Goal: Task Accomplishment & Management: Complete application form

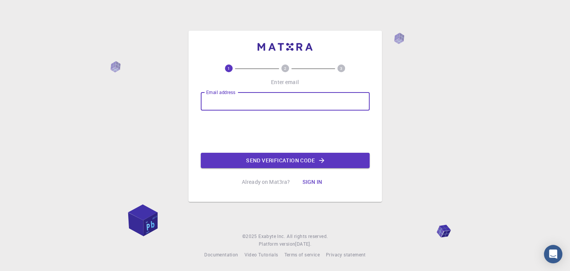
click at [264, 101] on input "Email address" at bounding box center [285, 101] width 169 height 18
type input "radu.ionucristian@gmail.com"
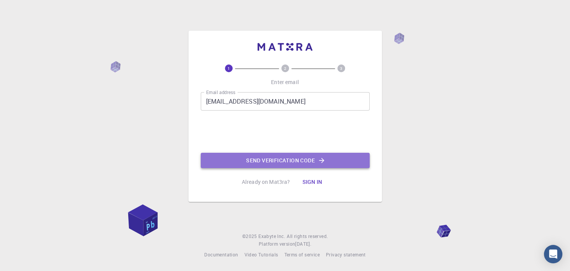
click at [264, 161] on button "Send verification code" at bounding box center [285, 160] width 169 height 15
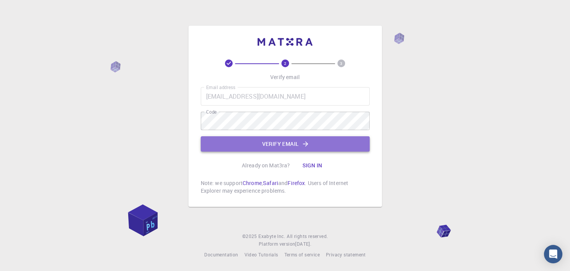
click at [274, 145] on button "Verify email" at bounding box center [285, 143] width 169 height 15
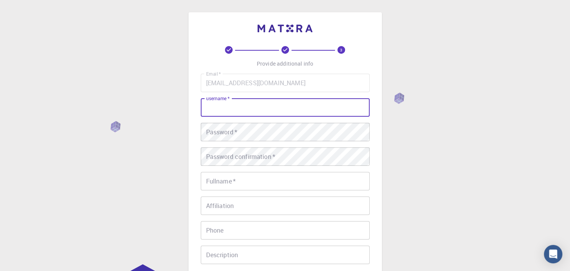
click at [260, 103] on input "username   *" at bounding box center [285, 107] width 169 height 18
type input "P"
type input "IonutRadu"
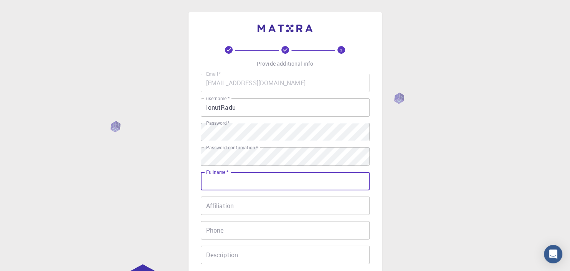
click at [285, 188] on input "Fullname   *" at bounding box center [285, 181] width 169 height 18
type input "[PERSON_NAME] [PERSON_NAME]"
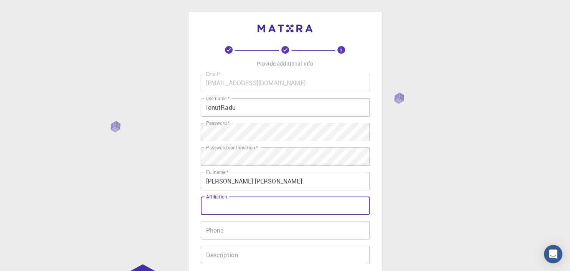
click at [250, 209] on input "Affiliation" at bounding box center [285, 206] width 169 height 18
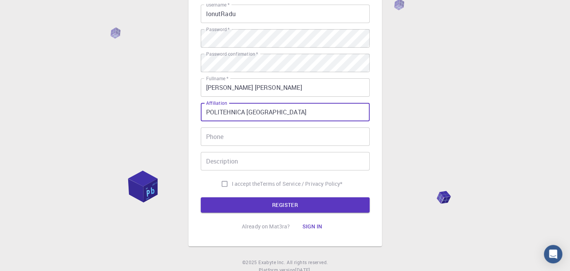
scroll to position [97, 0]
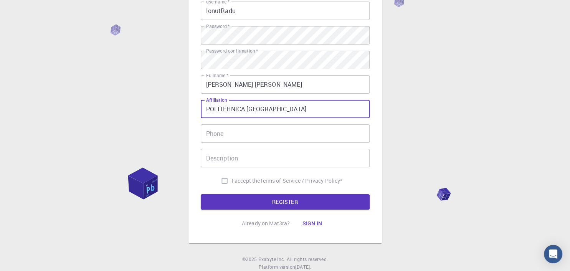
type input "POLITEHNICA BUCHAREST"
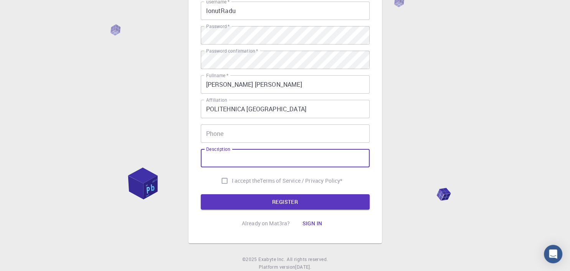
click at [283, 152] on input "Description" at bounding box center [285, 158] width 169 height 18
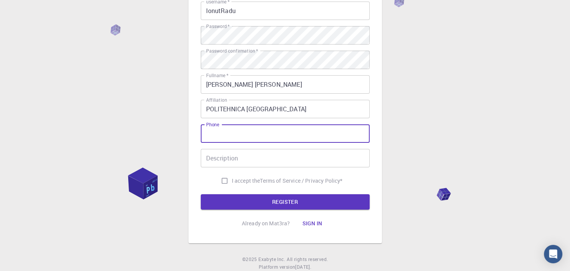
click at [266, 133] on input "Phone" at bounding box center [285, 133] width 169 height 18
type input "0724425330"
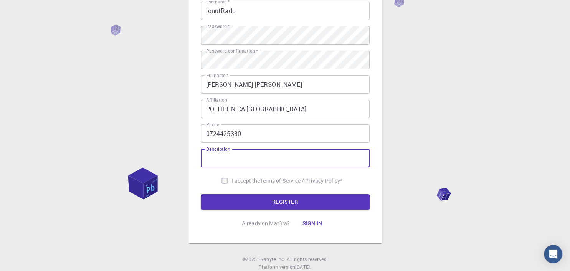
click at [269, 155] on input "Description" at bounding box center [285, 158] width 169 height 18
type input "A"
type input "I work in academia (research and teaching) as associate professor"
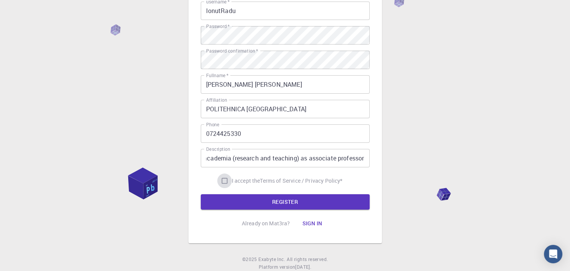
click at [221, 179] on input "I accept the Terms of Service / Privacy Policy *" at bounding box center [224, 181] width 15 height 15
checkbox input "true"
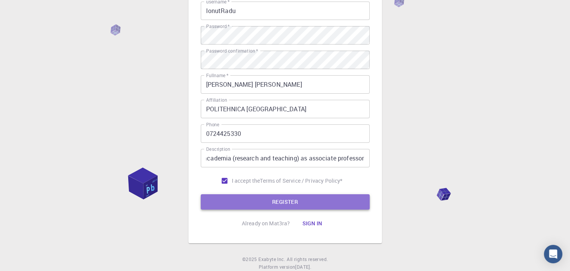
click at [250, 198] on button "REGISTER" at bounding box center [285, 201] width 169 height 15
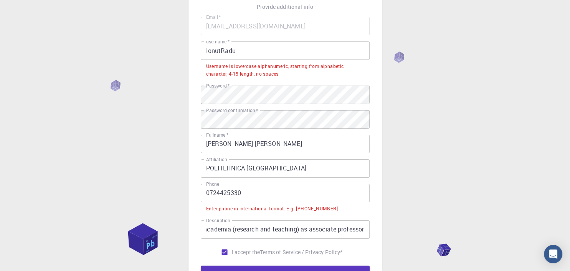
scroll to position [56, 0]
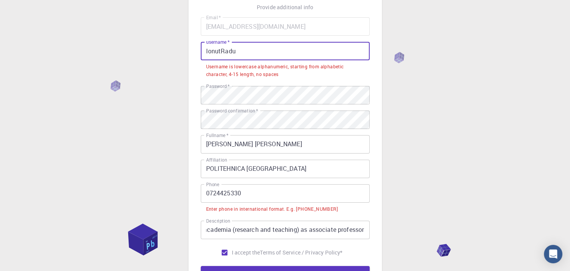
click at [263, 50] on input "IonutRadu" at bounding box center [285, 51] width 169 height 18
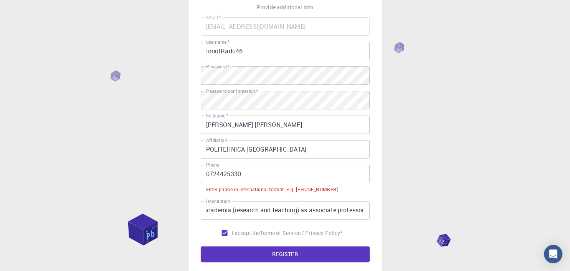
click at [461, 89] on div "3 Provide additional info Email   * radu.ionucristian@gmail.com Email   * usern…" at bounding box center [285, 145] width 570 height 403
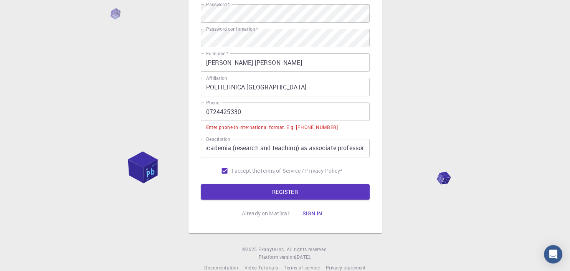
scroll to position [132, 0]
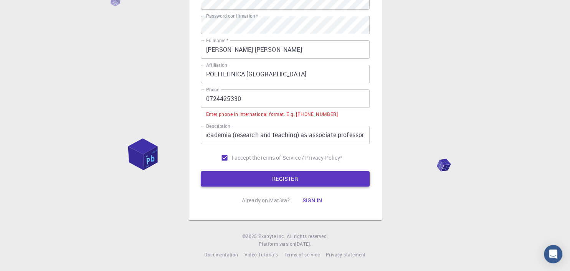
click at [321, 181] on button "REGISTER" at bounding box center [285, 178] width 169 height 15
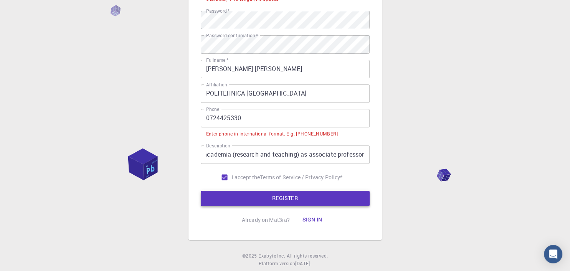
scroll to position [151, 0]
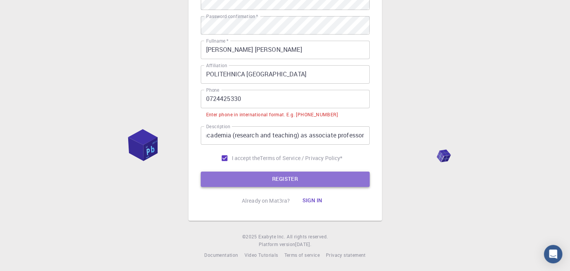
click at [291, 181] on button "REGISTER" at bounding box center [285, 179] width 169 height 15
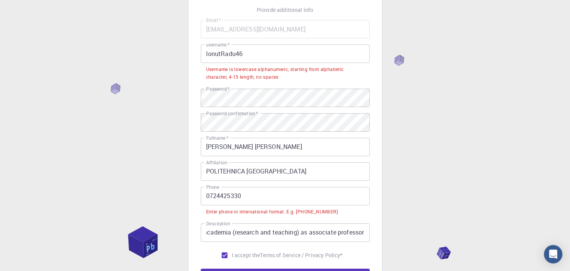
scroll to position [48, 0]
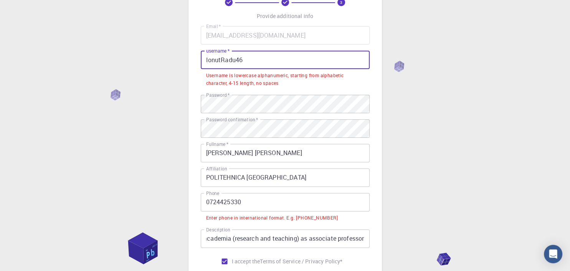
click at [207, 59] on input "IonutRadu46" at bounding box center [285, 60] width 169 height 18
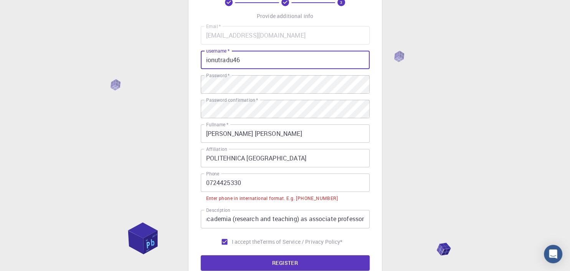
type input "ionutradu46"
click at [489, 130] on div "3 Provide additional info Email   * radu.ionucristian@gmail.com Email   * usern…" at bounding box center [285, 153] width 570 height 403
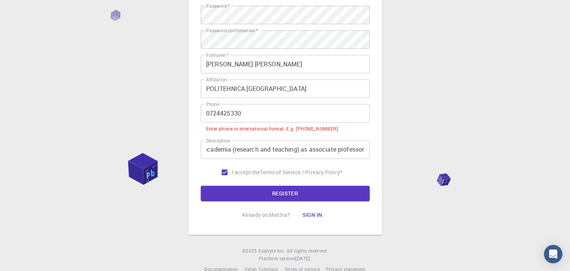
scroll to position [132, 0]
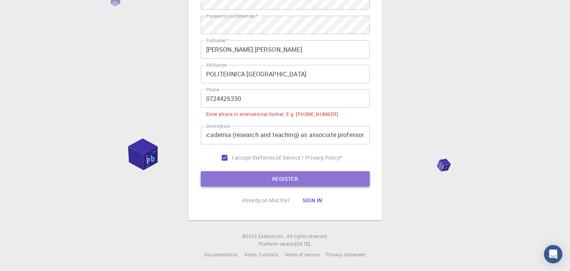
click at [317, 177] on button "REGISTER" at bounding box center [285, 178] width 169 height 15
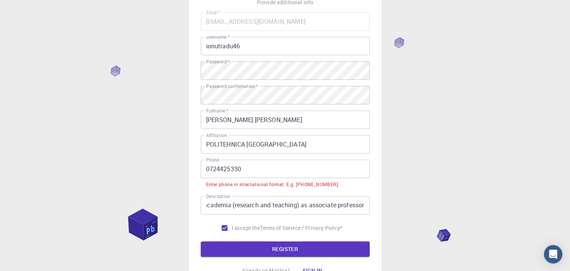
scroll to position [56, 0]
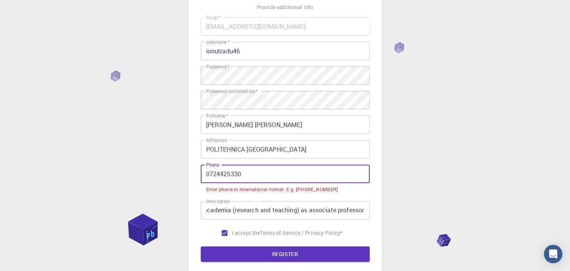
click at [208, 174] on input "0724425330" at bounding box center [285, 174] width 169 height 18
click at [207, 174] on input "0724425330" at bounding box center [285, 174] width 169 height 18
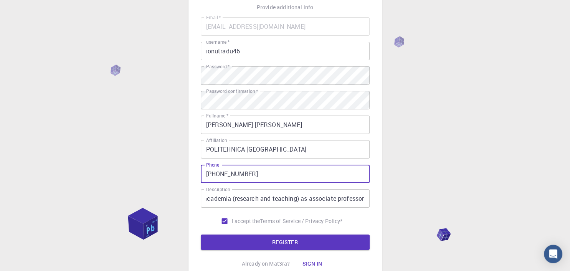
type input "+40724425330"
click at [201, 235] on button "REGISTER" at bounding box center [285, 242] width 169 height 15
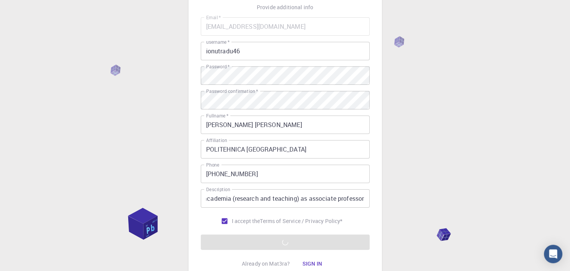
click at [461, 130] on div "3 Provide additional info Email   * radu.ionucristian@gmail.com Email   * usern…" at bounding box center [285, 139] width 570 height 391
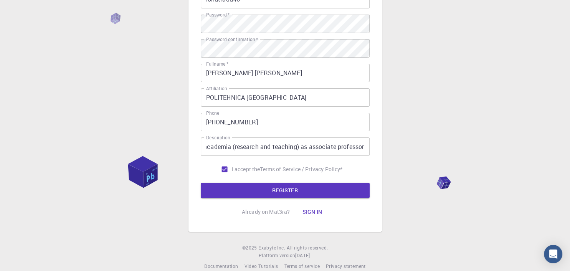
scroll to position [109, 0]
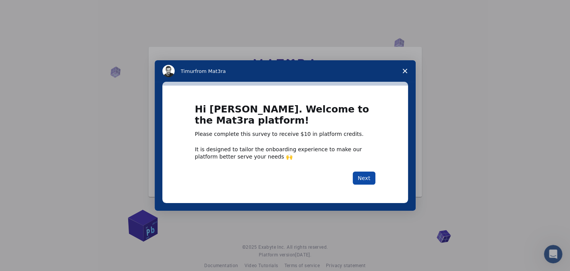
click at [365, 177] on button "Next" at bounding box center [364, 178] width 23 height 13
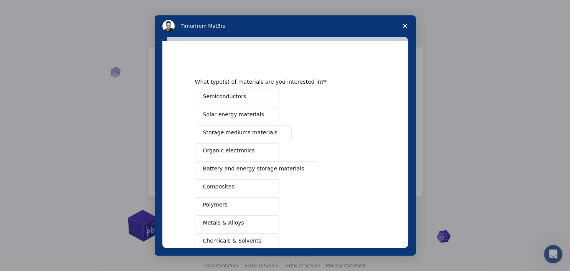
click at [263, 95] on button "Semiconductors" at bounding box center [237, 96] width 85 height 15
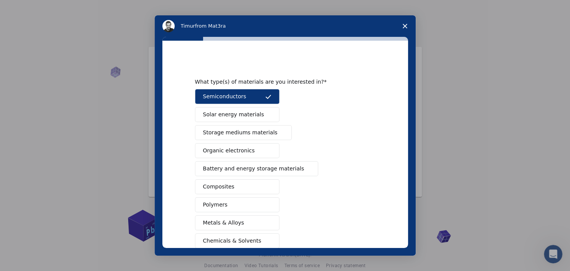
click at [263, 95] on button "Semiconductors" at bounding box center [237, 96] width 85 height 15
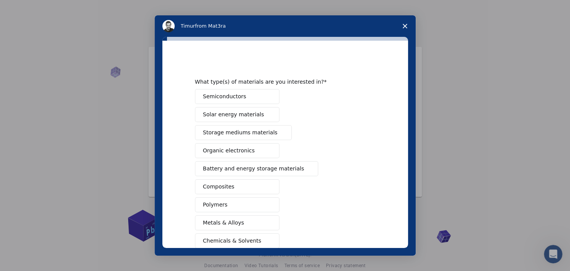
click at [250, 204] on button "Polymers" at bounding box center [237, 204] width 85 height 15
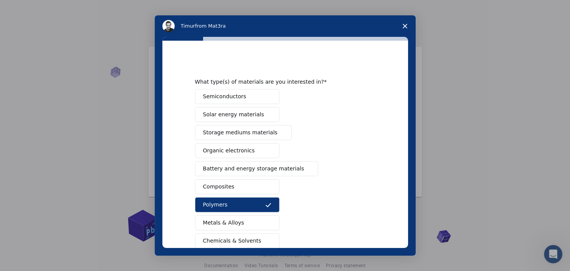
click at [250, 185] on button "Composites" at bounding box center [237, 186] width 85 height 15
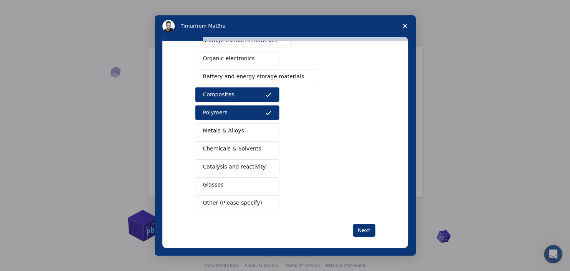
scroll to position [98, 0]
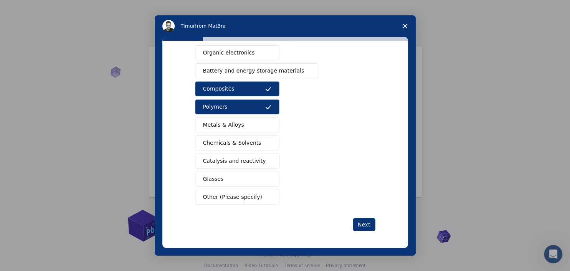
click at [247, 159] on span "Catalysis and reactivity" at bounding box center [234, 161] width 63 height 8
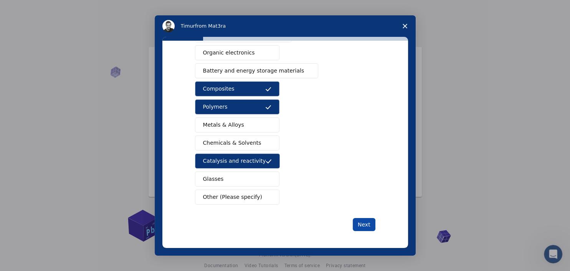
click at [363, 221] on button "Next" at bounding box center [364, 224] width 23 height 13
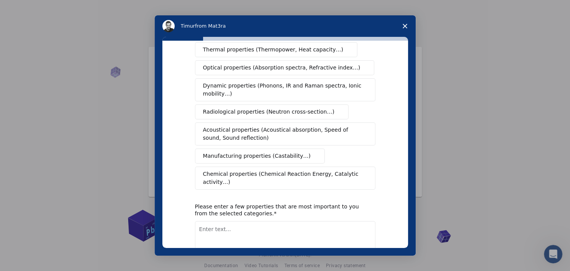
scroll to position [108, 0]
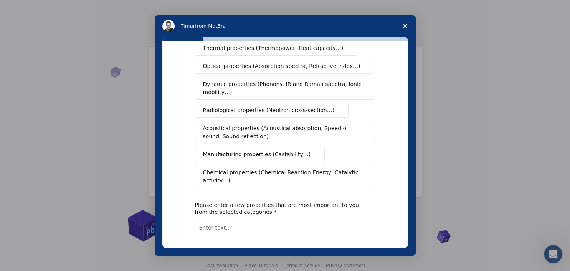
click at [343, 169] on span "Chemical properties (Chemical Reaction Energy, Catalytic activity…)" at bounding box center [282, 177] width 159 height 16
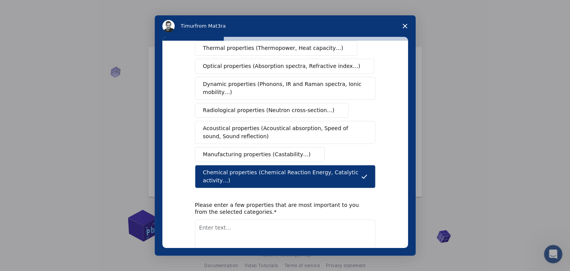
click at [257, 151] on span "Manufacturing properties (Castability…)" at bounding box center [257, 155] width 108 height 8
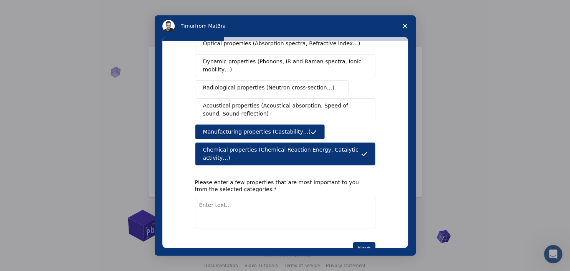
scroll to position [138, 0]
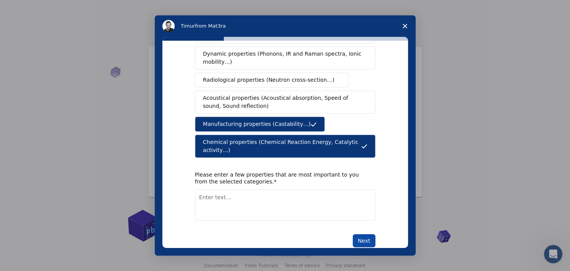
click at [363, 234] on button "Next" at bounding box center [364, 240] width 23 height 13
click at [247, 193] on textarea "Enter text..." at bounding box center [285, 205] width 181 height 32
type textarea "I"
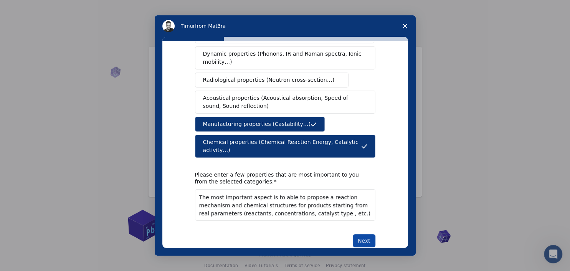
type textarea "The most important aspect is to able to propose a reaction mechanism and chemic…"
click at [364, 234] on button "Next" at bounding box center [364, 240] width 23 height 13
click at [367, 234] on button "Next" at bounding box center [364, 240] width 23 height 13
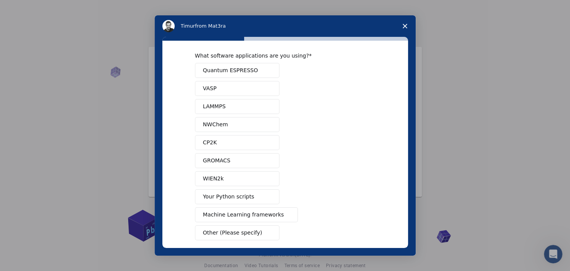
scroll to position [0, 0]
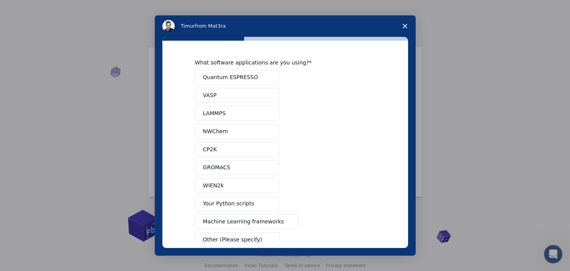
click at [265, 234] on button "Other (Please specify)" at bounding box center [237, 239] width 85 height 15
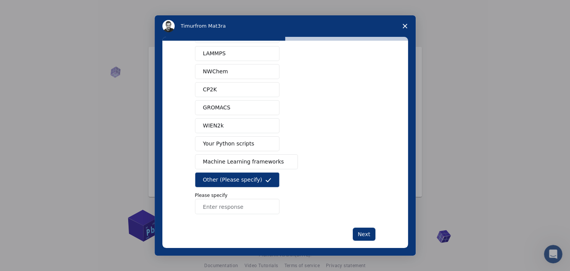
scroll to position [63, 0]
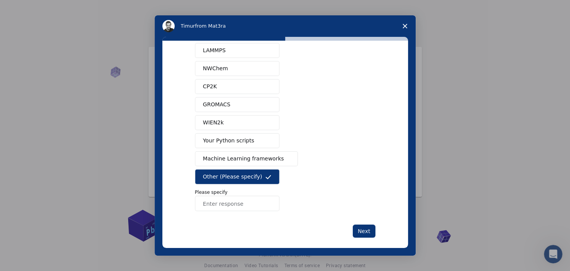
click at [259, 174] on button "Other (Please specify)" at bounding box center [237, 176] width 85 height 15
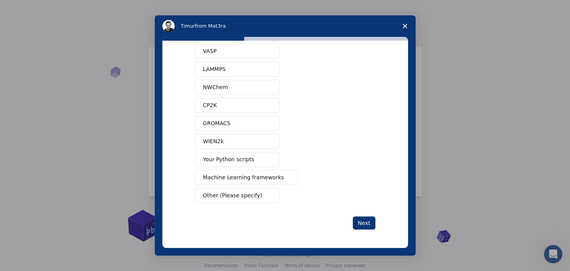
scroll to position [43, 0]
click at [366, 222] on button "Next" at bounding box center [364, 224] width 23 height 13
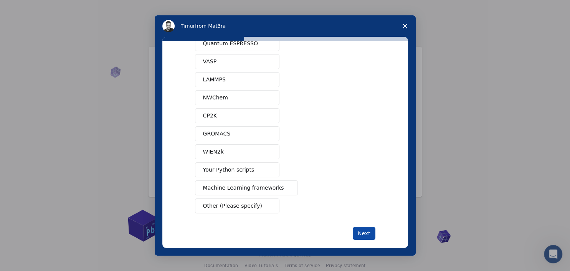
scroll to position [52, 0]
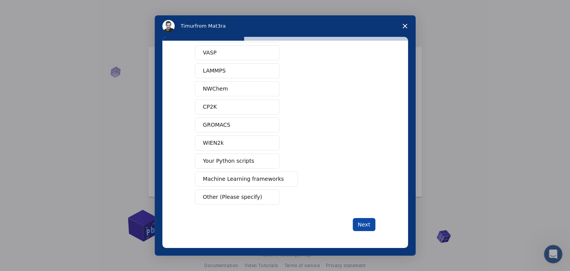
click at [366, 222] on button "Next" at bounding box center [364, 224] width 23 height 13
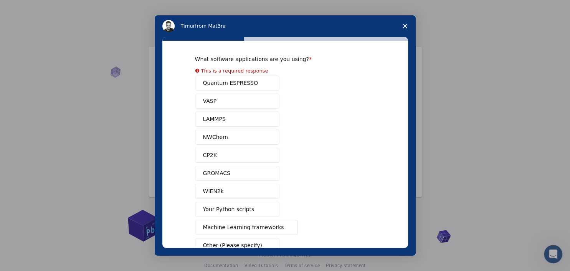
scroll to position [0, 0]
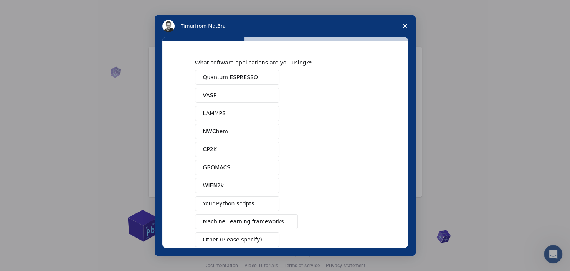
click at [245, 90] on div "Quantum ESPRESSO VASP LAMMPS NWChem CP2K GROMACS WIEN2k Your Python scripts Mac…" at bounding box center [285, 158] width 181 height 177
click at [251, 70] on div "What software applications are you using? Quantum ESPRESSO VASP LAMMPS NWChem C…" at bounding box center [285, 153] width 181 height 188
click at [250, 75] on span "Quantum ESPRESSO" at bounding box center [230, 77] width 55 height 8
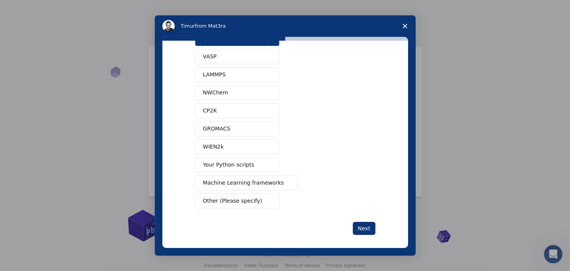
scroll to position [43, 0]
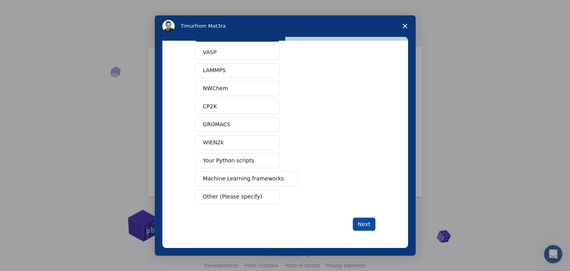
click at [368, 221] on button "Next" at bounding box center [364, 224] width 23 height 13
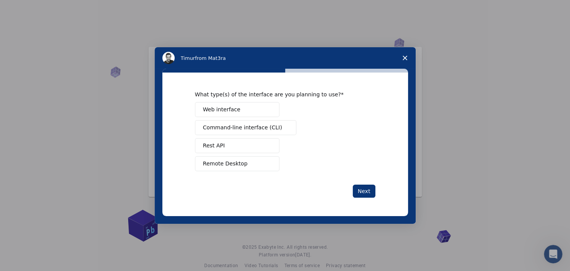
scroll to position [0, 0]
click at [247, 164] on button "Remote Desktop" at bounding box center [237, 163] width 85 height 15
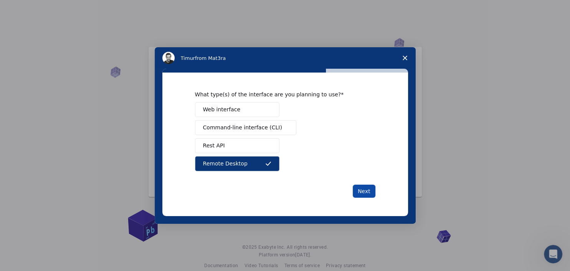
click at [365, 191] on button "Next" at bounding box center [364, 191] width 23 height 13
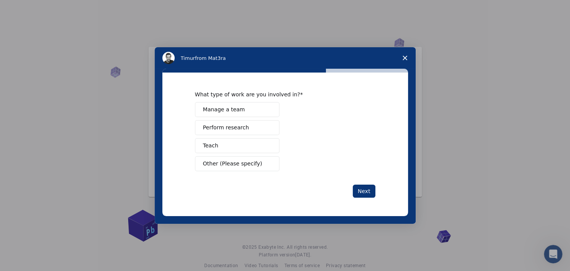
click at [256, 128] on button "Perform research" at bounding box center [237, 127] width 85 height 15
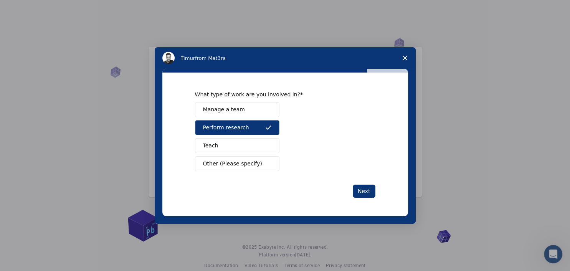
click at [247, 145] on button "Teach" at bounding box center [237, 145] width 85 height 15
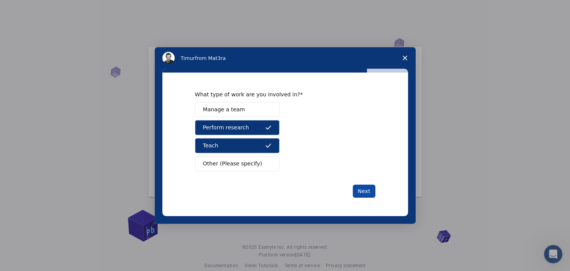
click at [363, 191] on button "Next" at bounding box center [364, 191] width 23 height 13
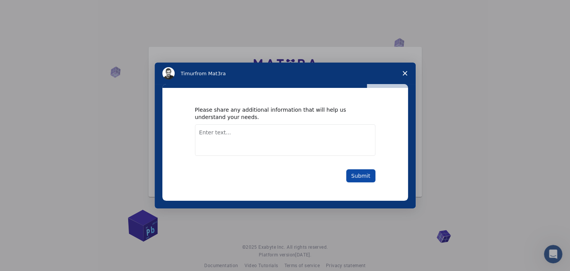
click at [363, 176] on button "Submit" at bounding box center [361, 175] width 29 height 13
click at [360, 174] on button "Submit" at bounding box center [361, 175] width 29 height 13
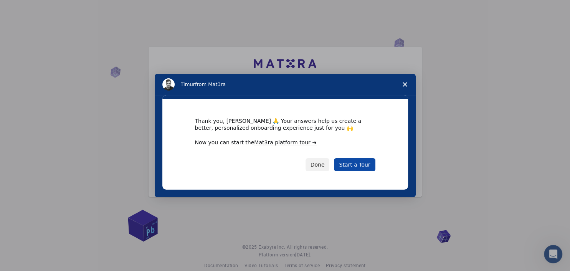
click at [357, 166] on link "Start a Tour" at bounding box center [354, 164] width 41 height 13
click at [354, 167] on link "Start a Tour" at bounding box center [354, 164] width 41 height 13
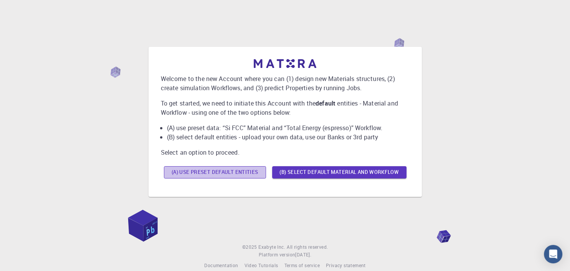
click at [237, 171] on button "(A) Use preset default entities" at bounding box center [215, 172] width 102 height 12
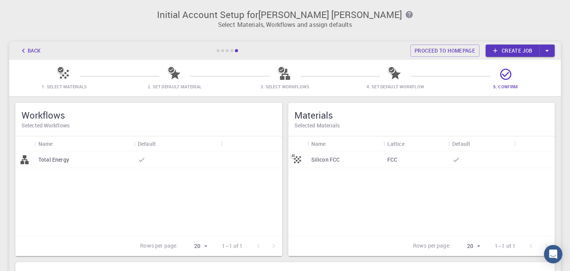
click at [371, 158] on div "Silicon FCC" at bounding box center [346, 159] width 76 height 17
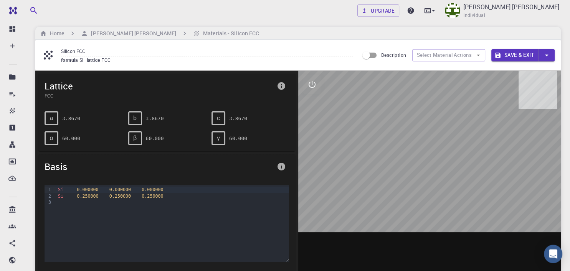
scroll to position [1, 0]
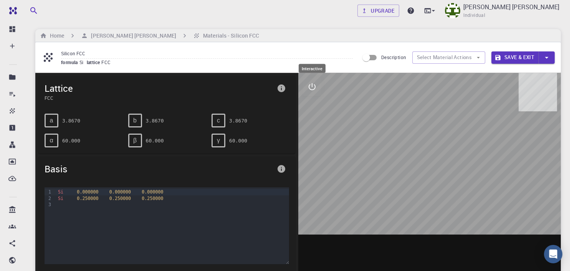
click at [313, 87] on icon "interactive" at bounding box center [312, 86] width 9 height 9
click at [480, 58] on icon "button" at bounding box center [478, 57] width 7 height 7
click at [53, 34] on h6 "Home" at bounding box center [55, 36] width 17 height 8
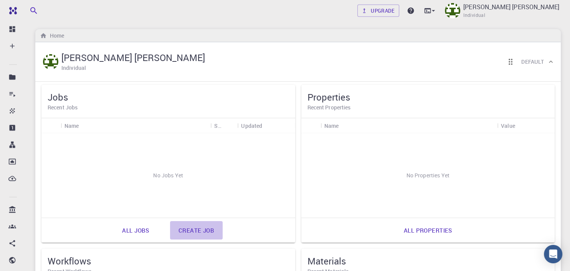
click at [194, 229] on link "Create job" at bounding box center [196, 230] width 53 height 18
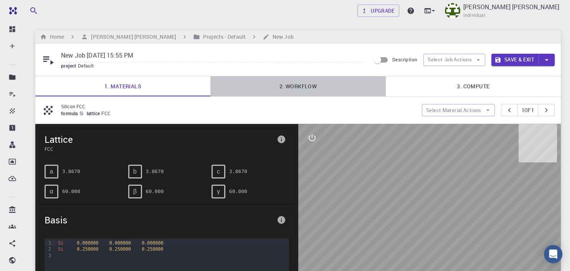
click at [295, 91] on link "2. Workflow" at bounding box center [298, 86] width 175 height 20
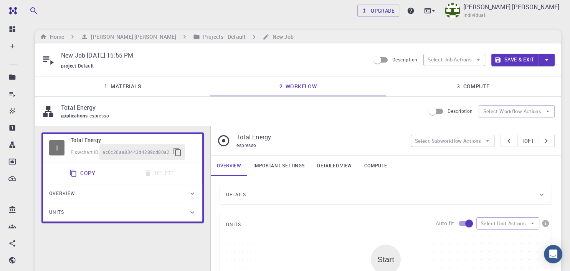
click at [131, 88] on link "1. Materials" at bounding box center [122, 86] width 175 height 20
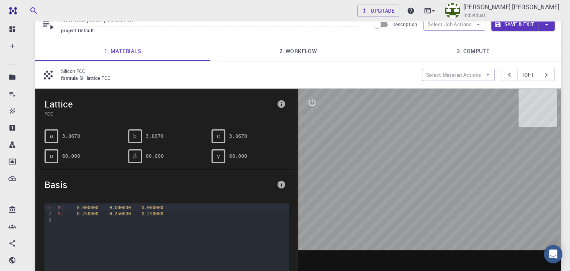
scroll to position [43, 0]
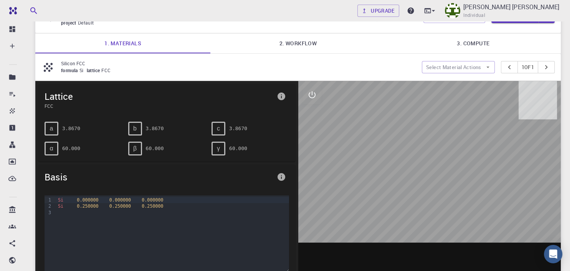
click at [443, 197] on div at bounding box center [430, 200] width 263 height 239
click at [190, 236] on div "Si 0.000000 0.000000 0.000000 Si 0.250000 0.250000 0.250000" at bounding box center [172, 234] width 233 height 77
